Goal: Check status: Check status

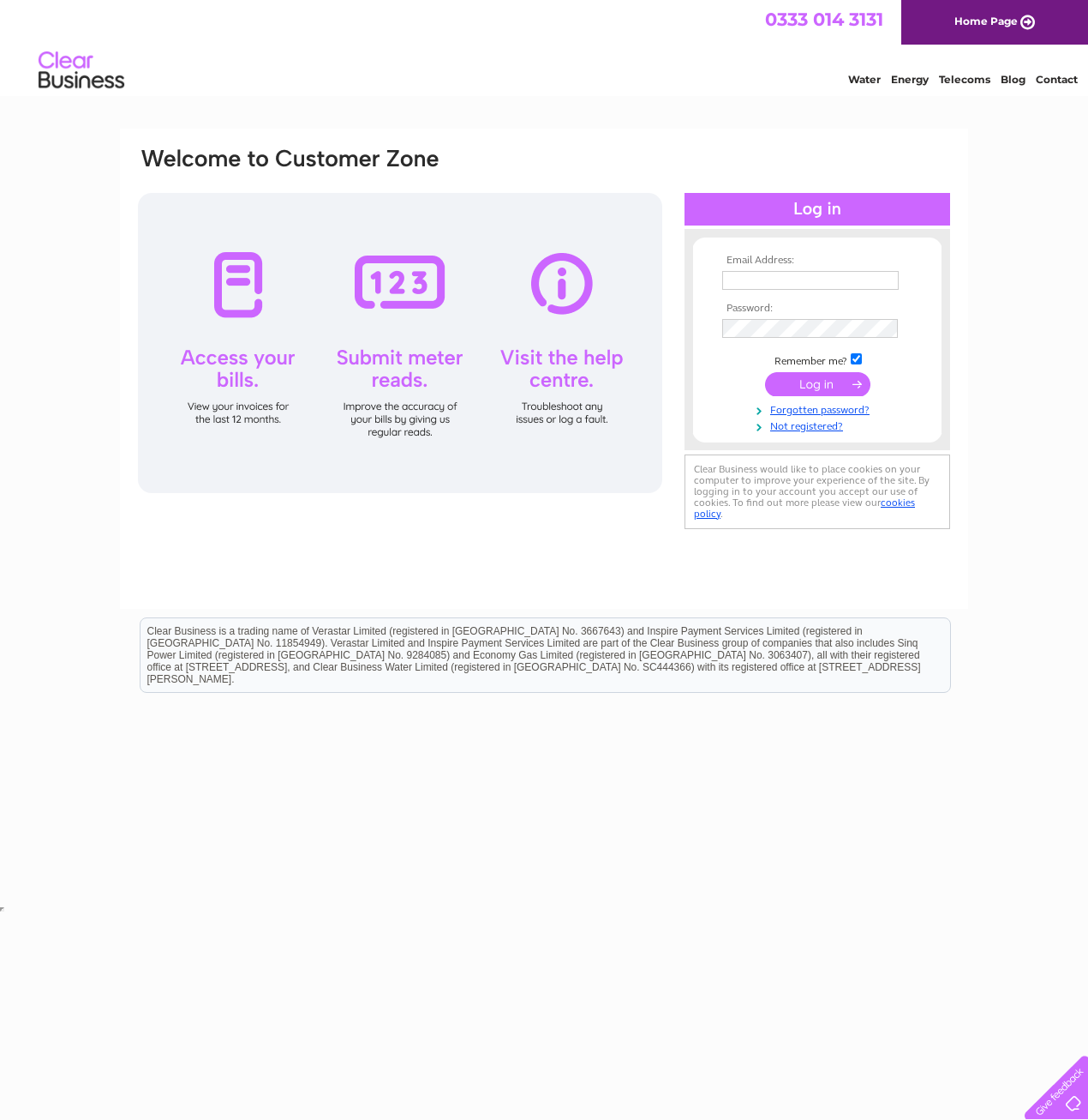
type input "norsea@btconnect.com"
click at [835, 387] on input "submit" at bounding box center [818, 384] width 106 height 24
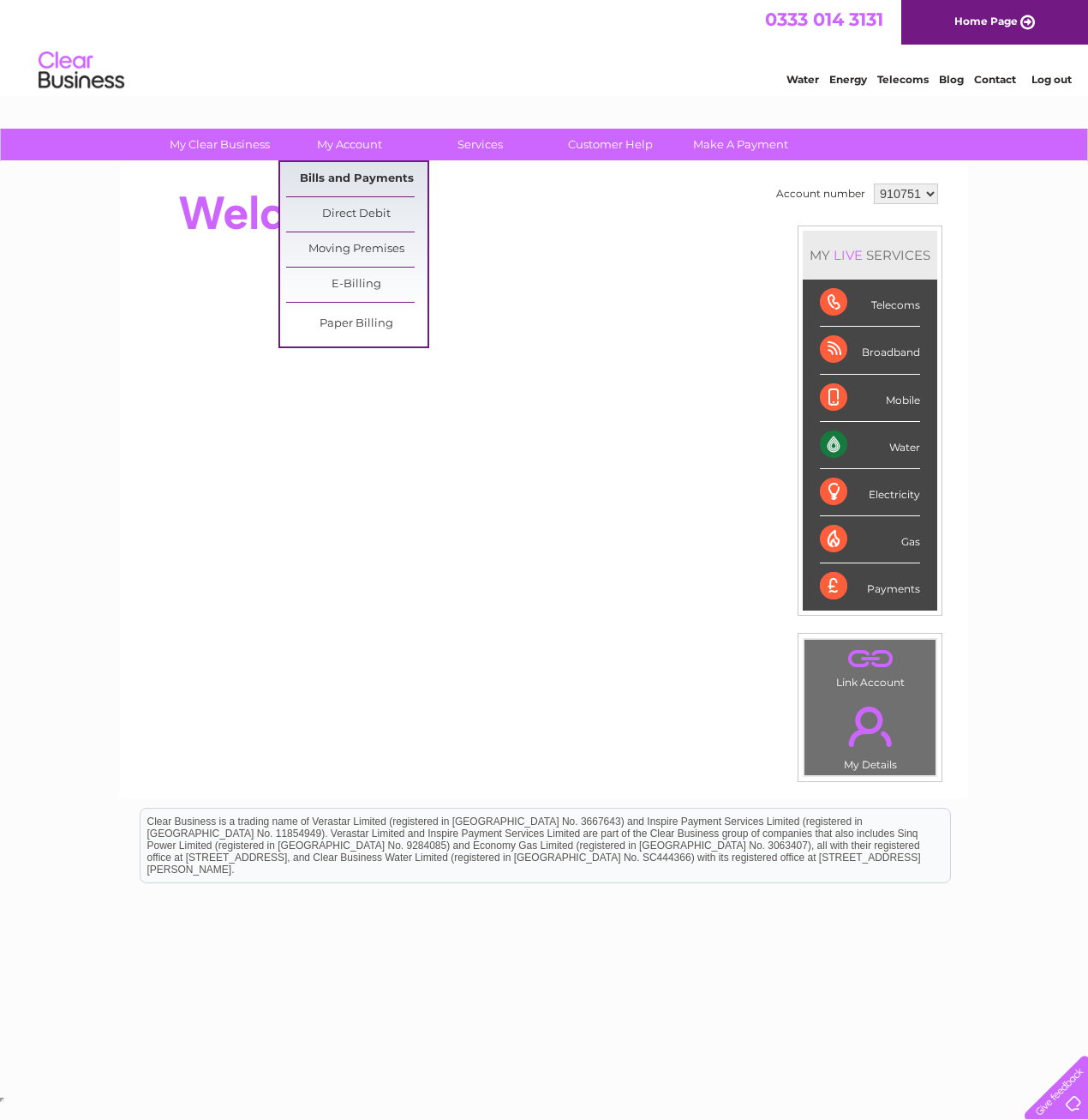
click at [354, 176] on link "Bills and Payments" at bounding box center [357, 179] width 142 height 34
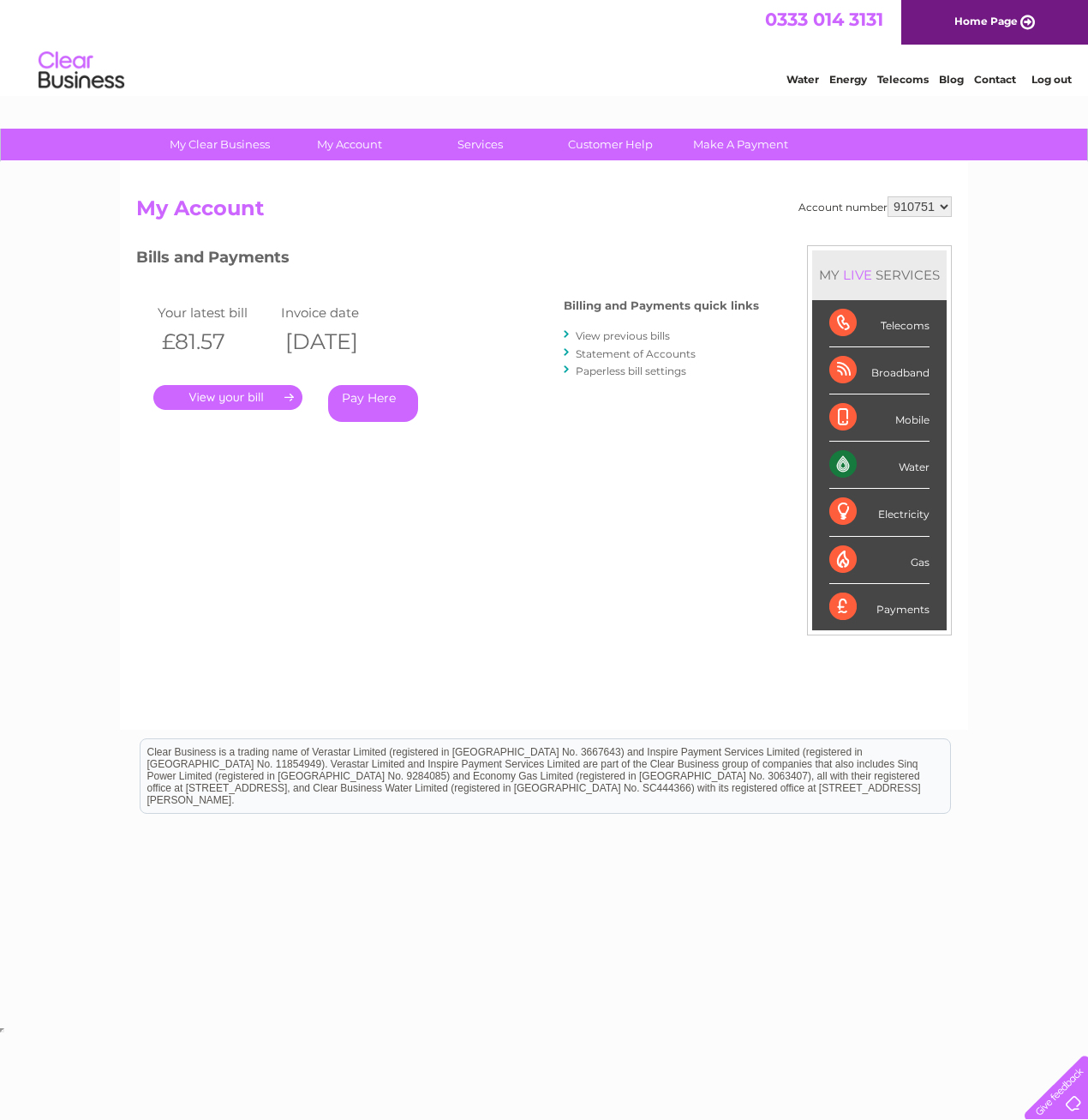
click at [270, 400] on link "." at bounding box center [228, 397] width 149 height 25
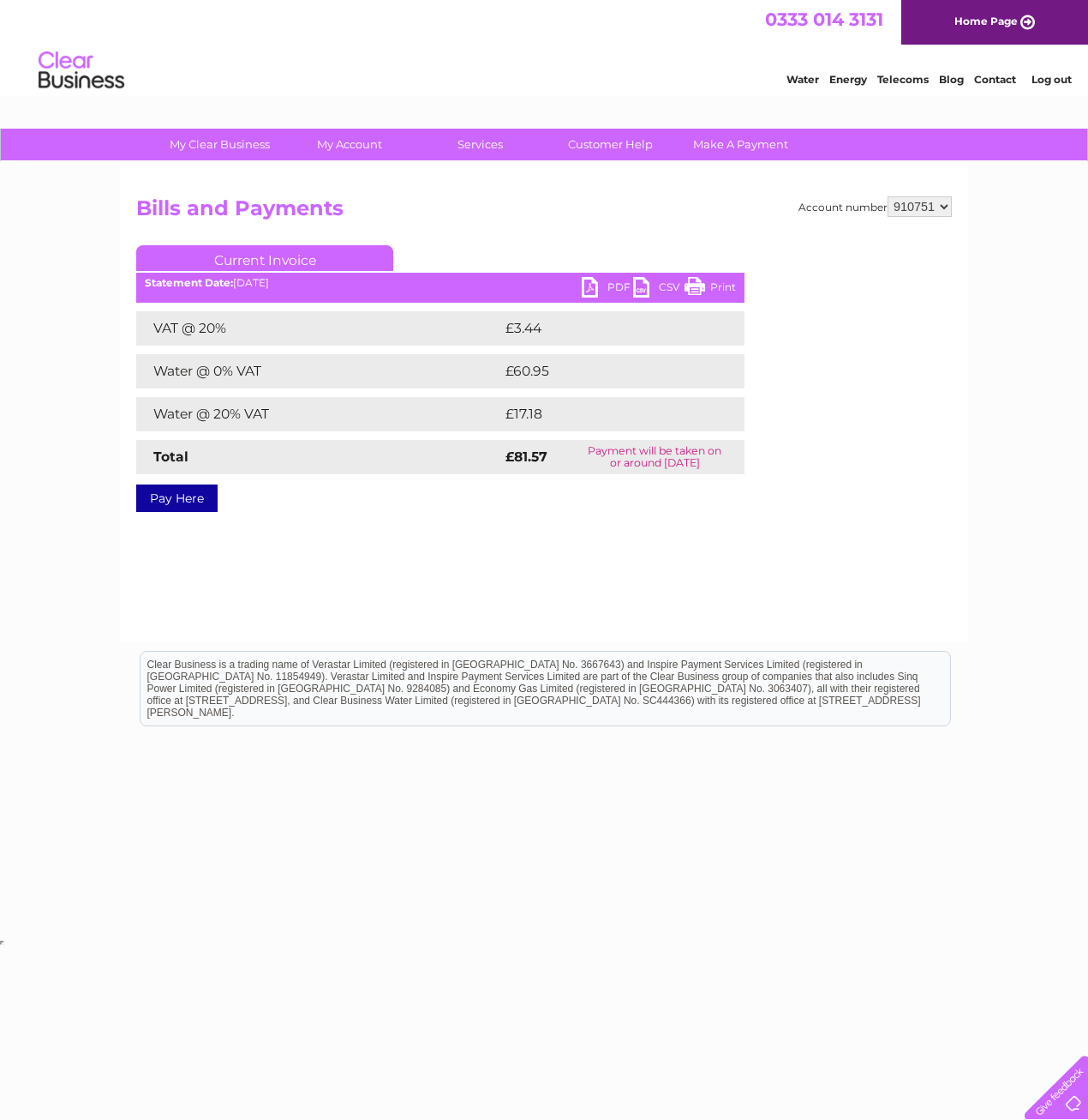
click at [603, 280] on link "PDF" at bounding box center [607, 289] width 51 height 25
